Goal: Transaction & Acquisition: Purchase product/service

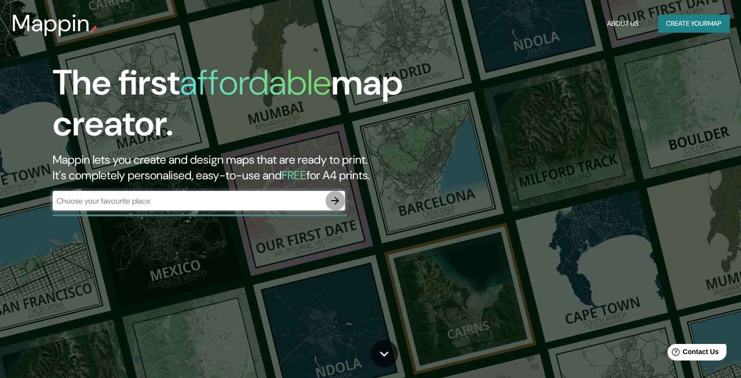
click at [334, 199] on icon "button" at bounding box center [335, 201] width 12 height 12
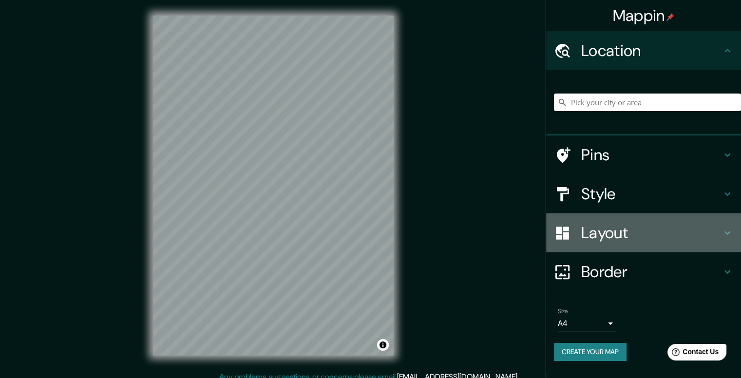
click at [635, 232] on h4 "Layout" at bounding box center [651, 232] width 140 height 19
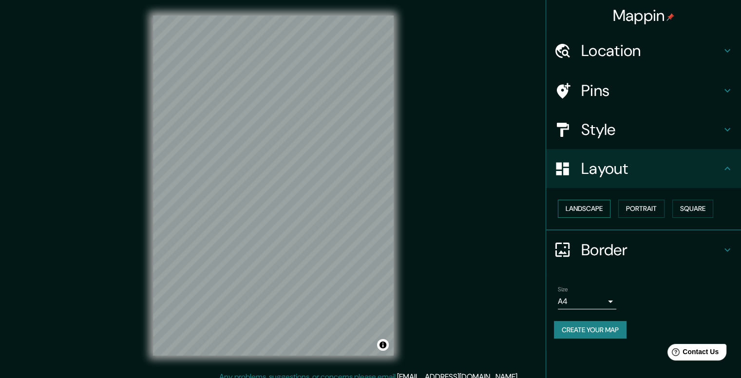
click at [599, 210] on button "Landscape" at bounding box center [584, 209] width 53 height 18
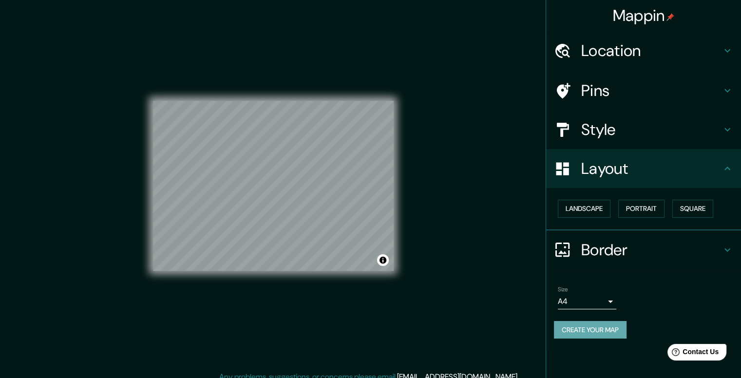
click at [586, 332] on button "Create your map" at bounding box center [590, 330] width 73 height 18
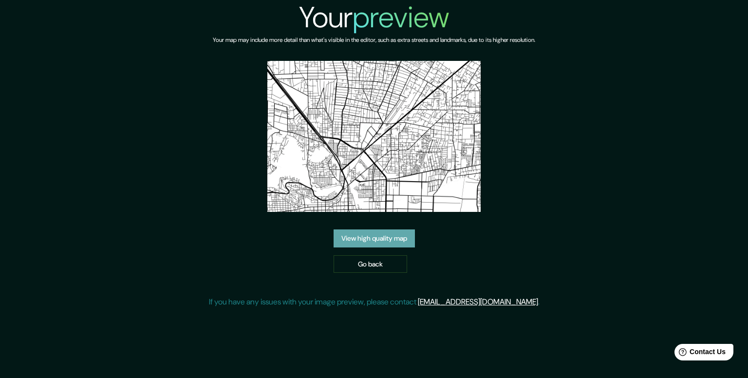
click at [391, 245] on link "View high quality map" at bounding box center [374, 238] width 81 height 18
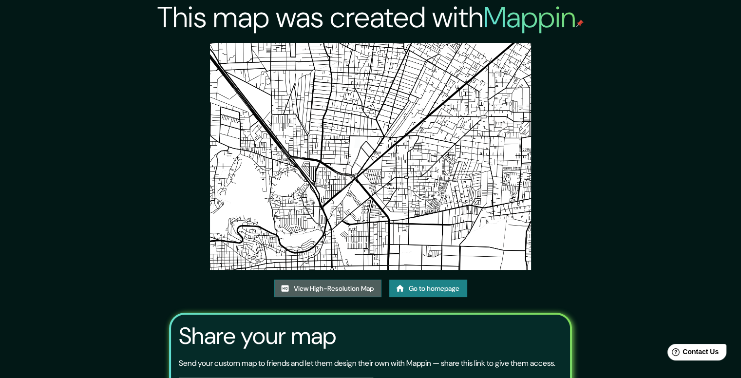
click at [353, 283] on link "View High-Resolution Map" at bounding box center [327, 289] width 107 height 18
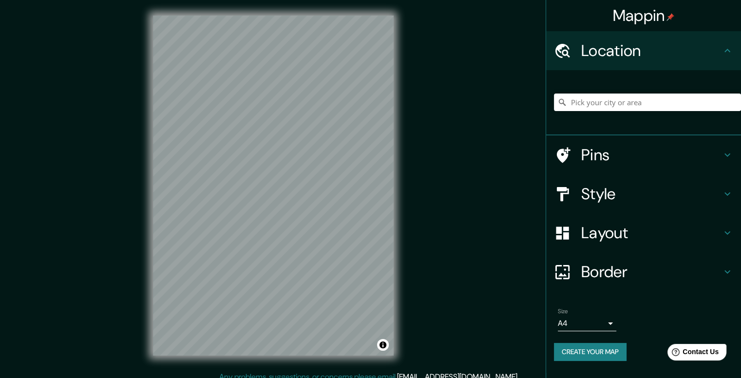
click at [428, 92] on div "Mappin Location Pins Style Layout Border Choose a border. Hint : you can make l…" at bounding box center [370, 193] width 741 height 387
click at [471, 120] on div "Mappin Location Pins Style Layout Border Choose a border. Hint : you can make l…" at bounding box center [370, 193] width 741 height 387
click at [338, 154] on div "© Mapbox © OpenStreetMap Improve this map" at bounding box center [273, 185] width 272 height 371
click at [308, 236] on div "Mappin Location Pins Style Layout Border Choose a border. Hint : you can make l…" at bounding box center [370, 193] width 741 height 387
click at [615, 347] on button "Create your map" at bounding box center [590, 352] width 73 height 18
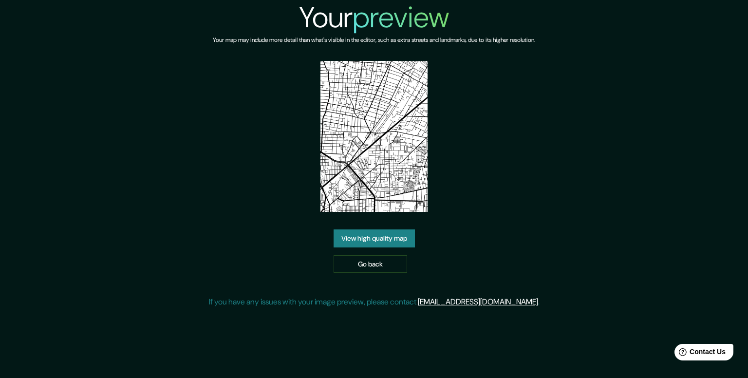
click at [359, 234] on link "View high quality map" at bounding box center [374, 238] width 81 height 18
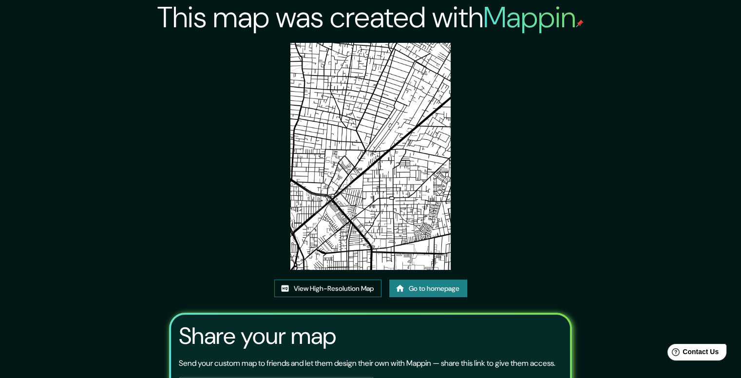
click at [320, 286] on link "View High-Resolution Map" at bounding box center [327, 289] width 107 height 18
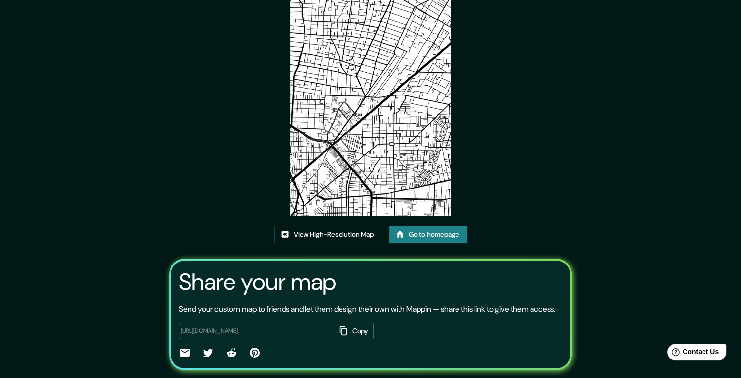
scroll to position [92, 0]
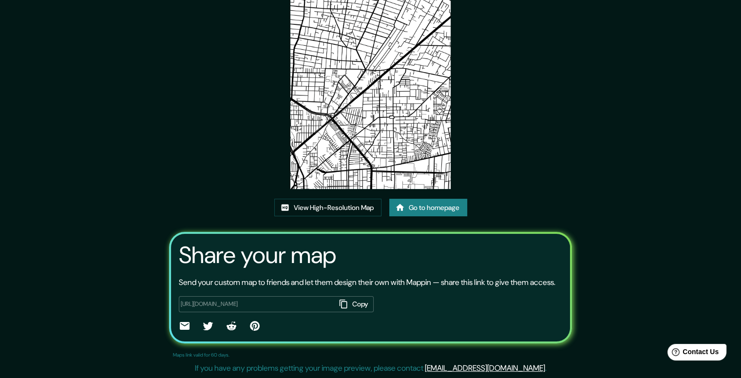
click at [426, 199] on link "Go to homepage" at bounding box center [428, 208] width 78 height 18
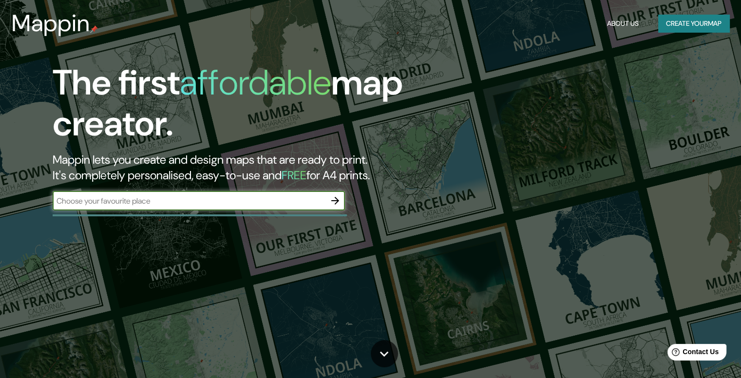
click at [293, 201] on input "text" at bounding box center [189, 200] width 273 height 11
click at [336, 197] on icon "button" at bounding box center [335, 201] width 12 height 12
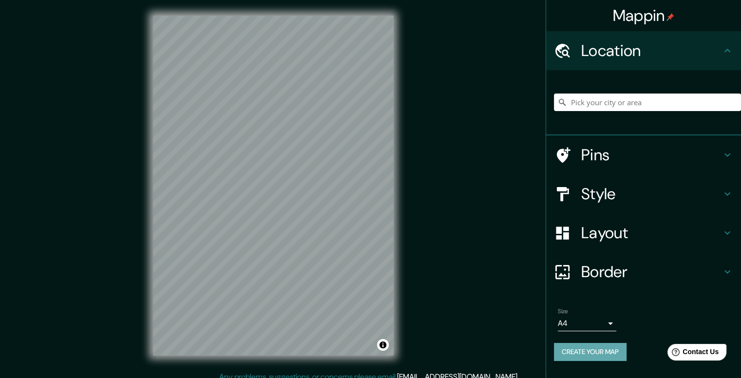
click at [571, 349] on button "Create your map" at bounding box center [590, 352] width 73 height 18
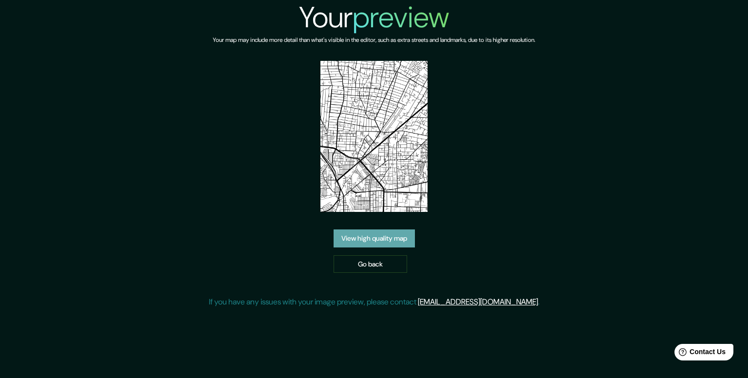
click at [376, 235] on link "View high quality map" at bounding box center [374, 238] width 81 height 18
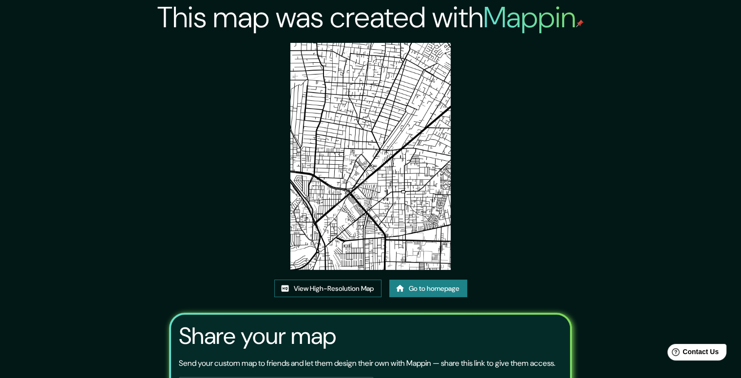
click at [324, 290] on link "View High-Resolution Map" at bounding box center [327, 289] width 107 height 18
click at [409, 284] on link "Go to homepage" at bounding box center [428, 289] width 78 height 18
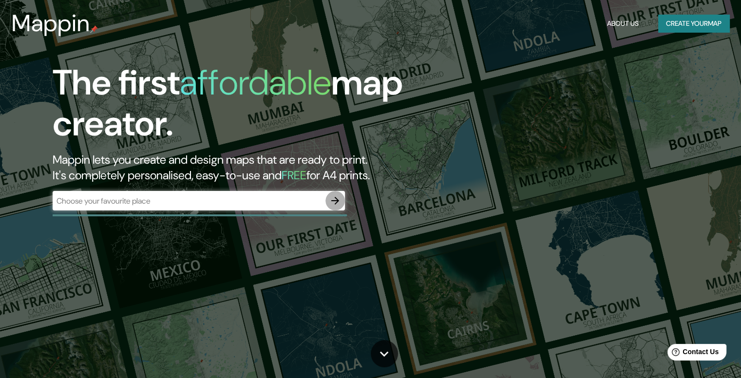
click at [330, 192] on button "button" at bounding box center [334, 200] width 19 height 19
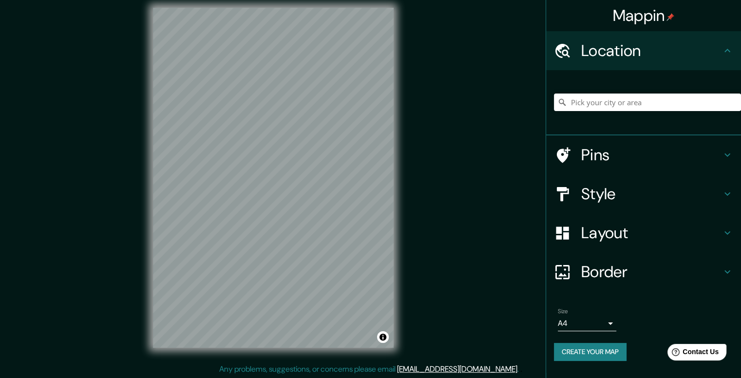
scroll to position [9, 0]
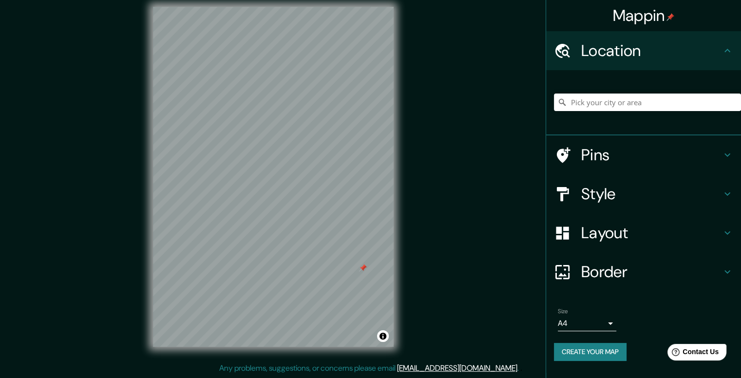
click at [438, 291] on div "Mappin Location Pins Style Layout Border Choose a border. Hint : you can make l…" at bounding box center [370, 184] width 741 height 387
click at [383, 332] on button "Toggle attribution" at bounding box center [383, 336] width 12 height 12
click at [362, 268] on div at bounding box center [363, 268] width 8 height 8
click at [381, 278] on div at bounding box center [382, 276] width 8 height 8
click at [588, 352] on button "Create your map" at bounding box center [590, 352] width 73 height 18
